Goal: Communication & Community: Participate in discussion

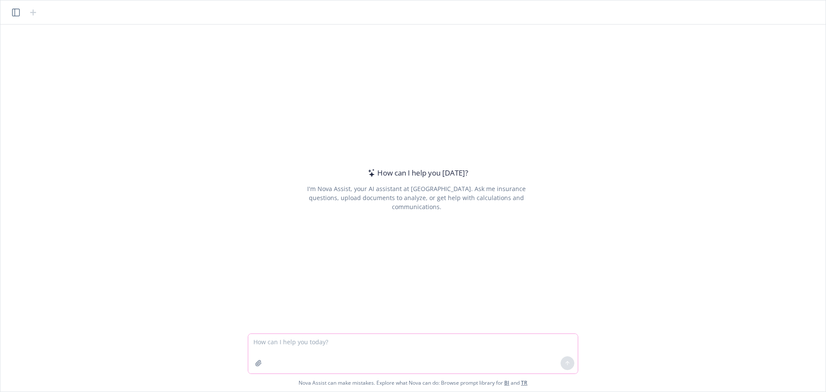
click at [487, 344] on textarea at bounding box center [412, 354] width 329 height 40
